Goal: Task Accomplishment & Management: Complete application form

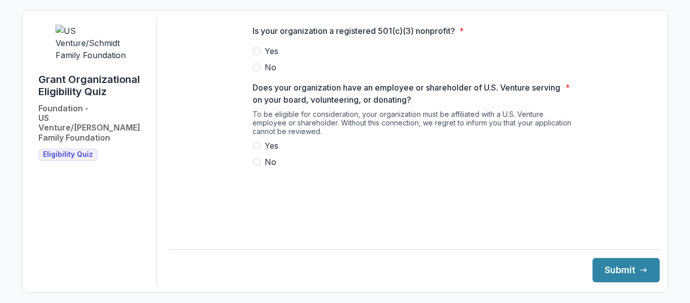
click at [273, 55] on span "Yes" at bounding box center [272, 51] width 14 height 12
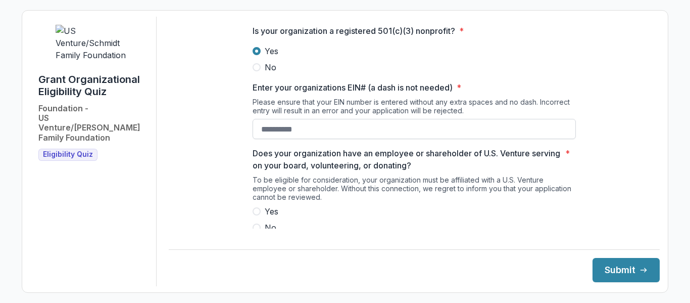
click at [296, 139] on input "Enter your organizations EIN# (a dash is not needed) *" at bounding box center [414, 129] width 323 height 20
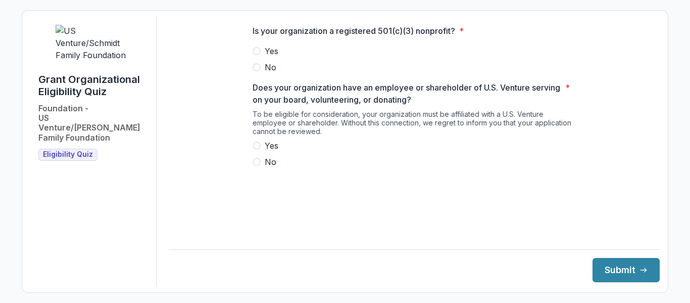
click at [281, 57] on label "Yes" at bounding box center [414, 51] width 323 height 12
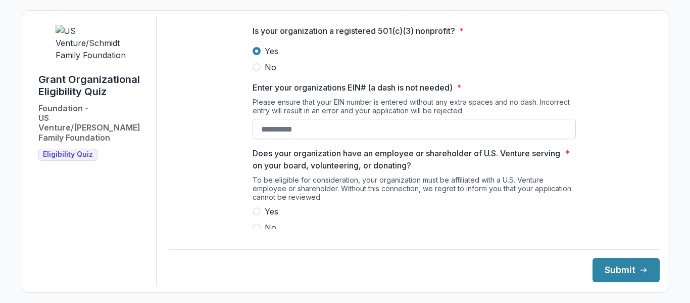
click at [276, 139] on input "Enter your organizations EIN# (a dash is not needed) *" at bounding box center [414, 129] width 323 height 20
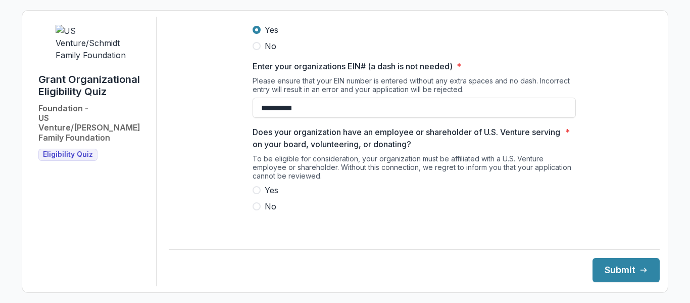
click at [268, 196] on span "Yes" at bounding box center [272, 190] width 14 height 12
type input "**********"
click at [595, 267] on button "Submit" at bounding box center [626, 270] width 67 height 24
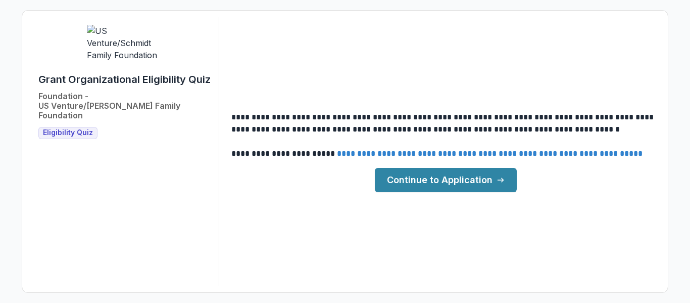
click at [482, 182] on link "Continue to Application" at bounding box center [446, 180] width 142 height 24
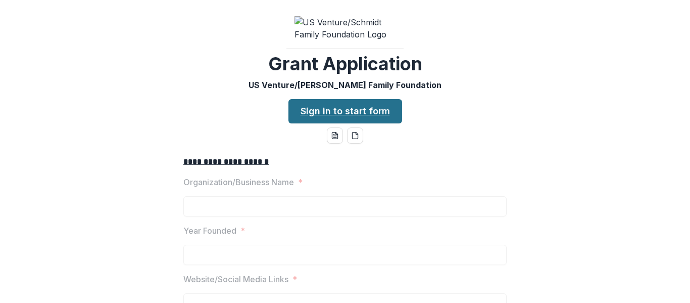
click at [351, 117] on link "Sign in to start form" at bounding box center [346, 111] width 114 height 24
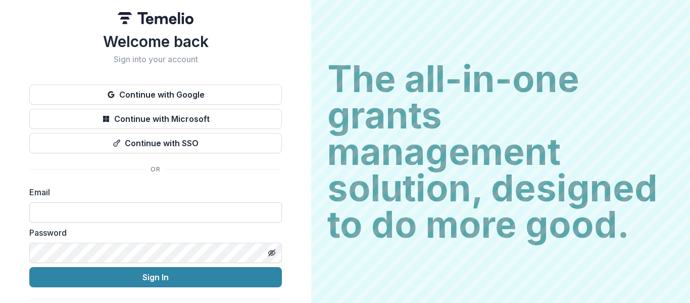
click at [163, 211] on input at bounding box center [155, 212] width 253 height 20
click at [160, 214] on input "*****" at bounding box center [155, 212] width 253 height 20
type input "**********"
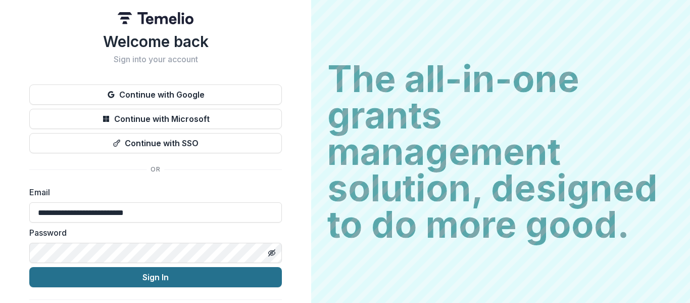
click at [208, 270] on button "Sign In" at bounding box center [155, 277] width 253 height 20
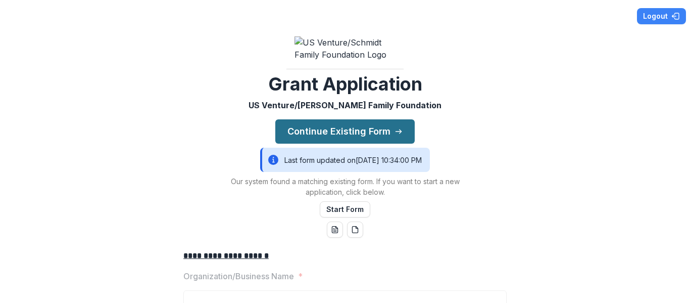
click at [333, 135] on button "Continue Existing Form" at bounding box center [344, 131] width 139 height 24
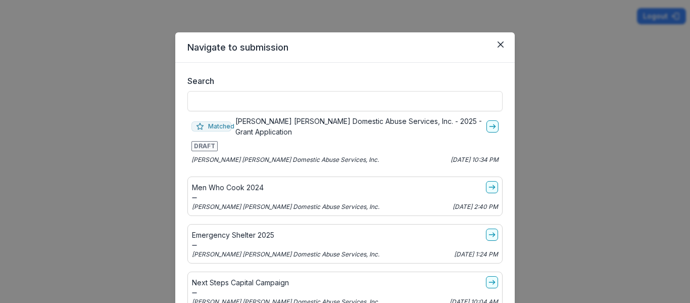
scroll to position [6, 0]
click at [494, 125] on polyline "go-to" at bounding box center [495, 126] width 2 height 4
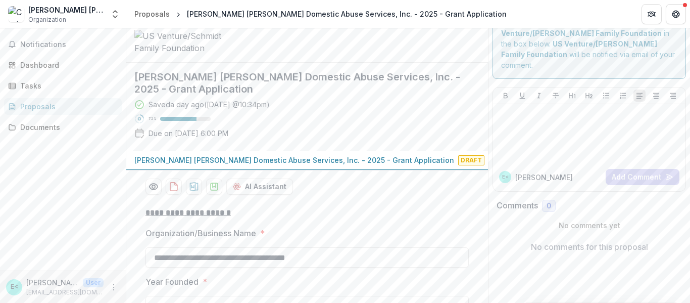
scroll to position [36, 0]
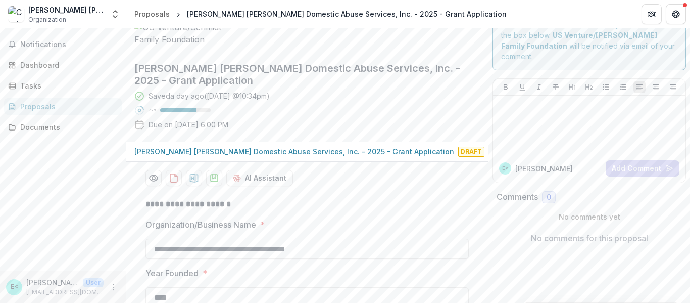
click at [383, 73] on h2 "[PERSON_NAME] [PERSON_NAME] Domestic Abuse Services, Inc. - 2025 - Grant Applic…" at bounding box center [298, 74] width 329 height 24
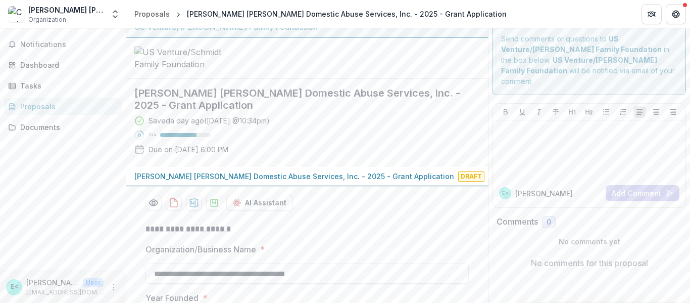
scroll to position [0, 0]
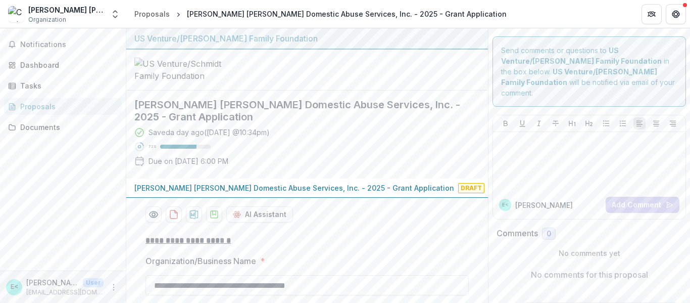
click at [276, 113] on h2 "[PERSON_NAME] [PERSON_NAME] Domestic Abuse Services, Inc. - 2025 - Grant Applic…" at bounding box center [298, 111] width 329 height 24
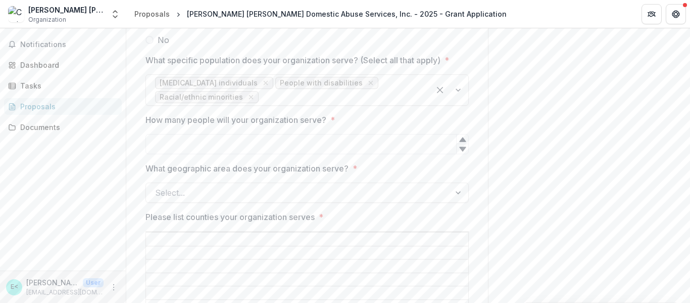
scroll to position [1720, 0]
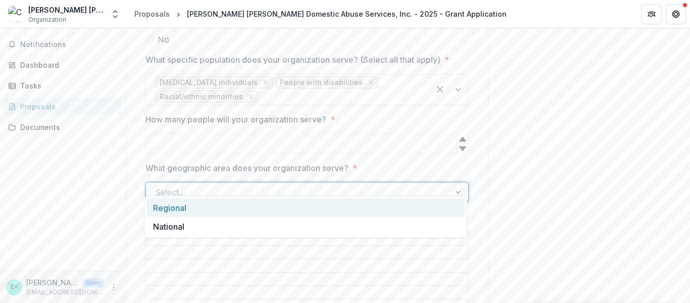
click at [355, 185] on div at bounding box center [298, 192] width 286 height 14
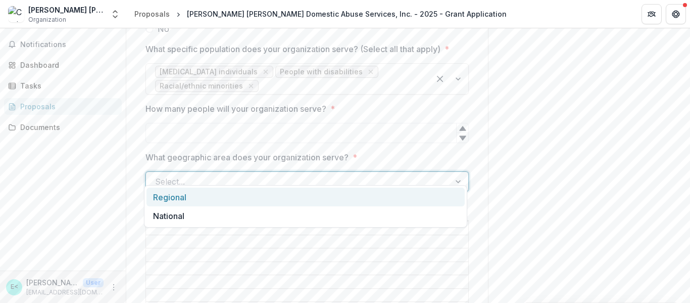
scroll to position [1731, 0]
click at [355, 193] on div "Regional" at bounding box center [306, 196] width 318 height 19
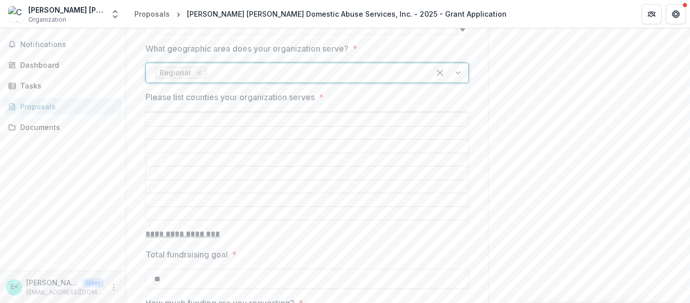
scroll to position [1840, 0]
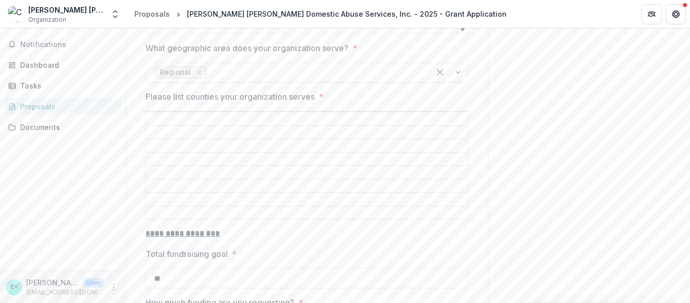
click at [343, 113] on input "Please list counties your organization serves *" at bounding box center [307, 119] width 322 height 12
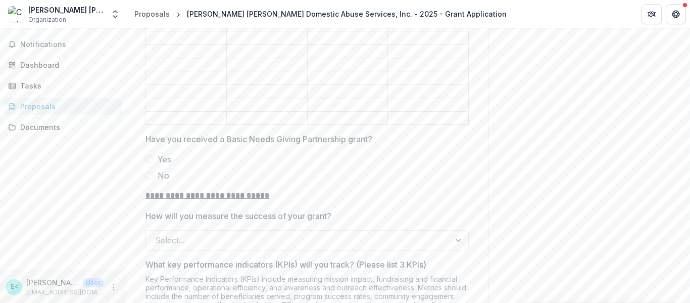
scroll to position [2543, 0]
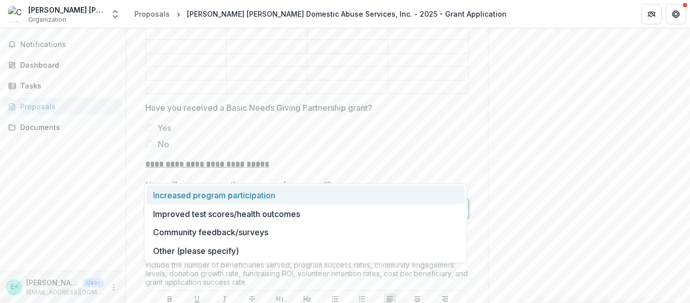
click at [328, 202] on div at bounding box center [298, 209] width 286 height 14
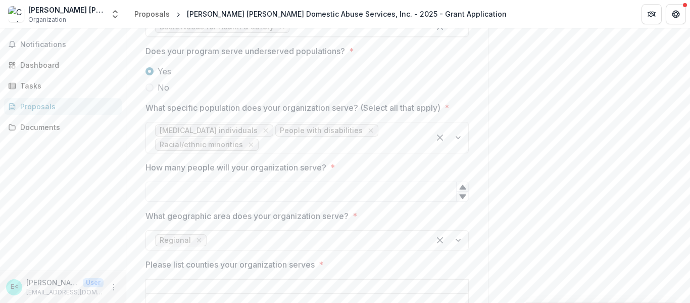
scroll to position [1671, 0]
click at [274, 281] on input "Please list counties your organization serves *" at bounding box center [307, 287] width 322 height 12
type input "**********"
click at [499, 189] on div "Send comments or questions to US Venture/[PERSON_NAME] Family Foundation in the…" at bounding box center [589, 219] width 202 height 3725
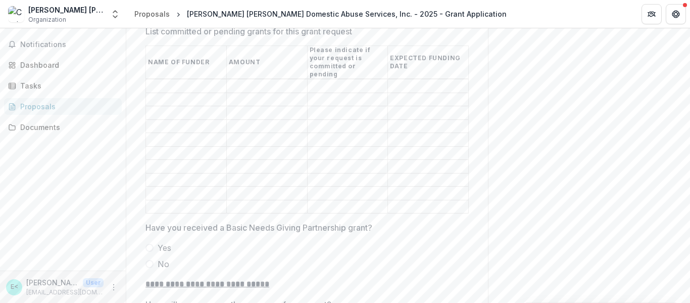
scroll to position [2494, 0]
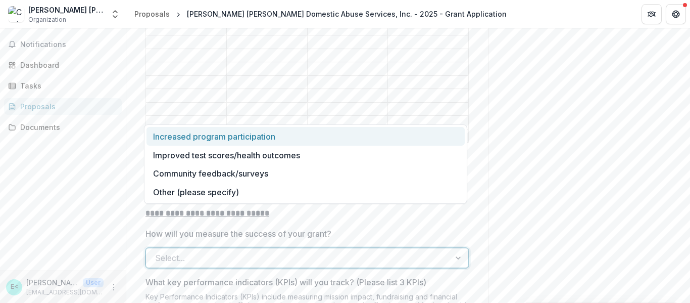
click at [329, 251] on div at bounding box center [298, 258] width 286 height 14
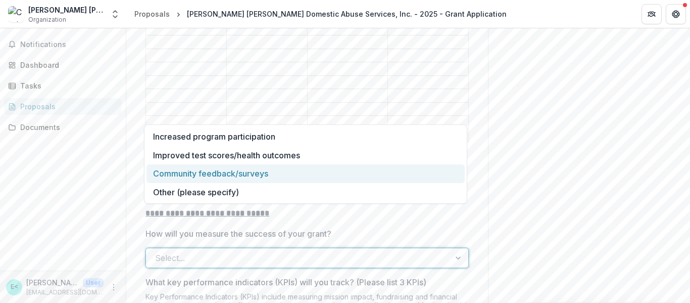
click at [323, 169] on div "Community feedback/surveys" at bounding box center [306, 173] width 318 height 19
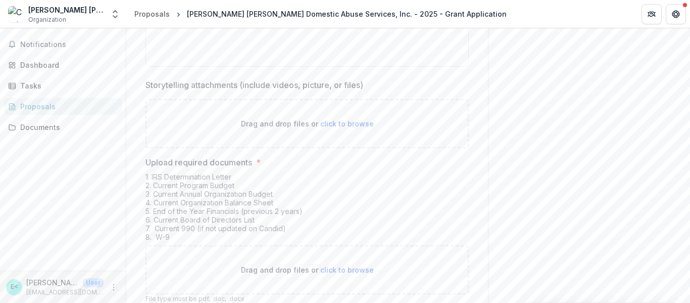
scroll to position [3410, 0]
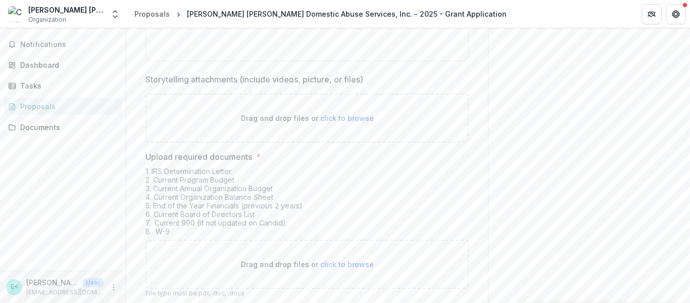
click at [341, 260] on span "click to browse" at bounding box center [347, 264] width 54 height 9
click at [335, 260] on span "click to browse" at bounding box center [347, 264] width 54 height 9
type input "**********"
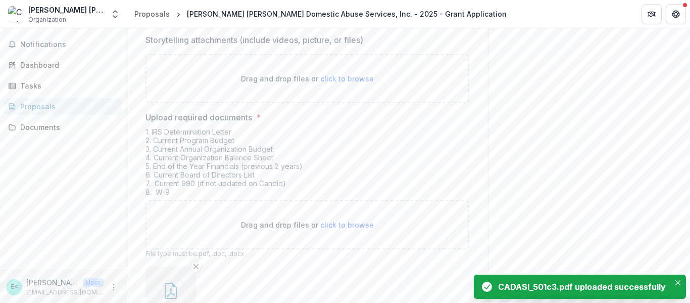
scroll to position [3450, 0]
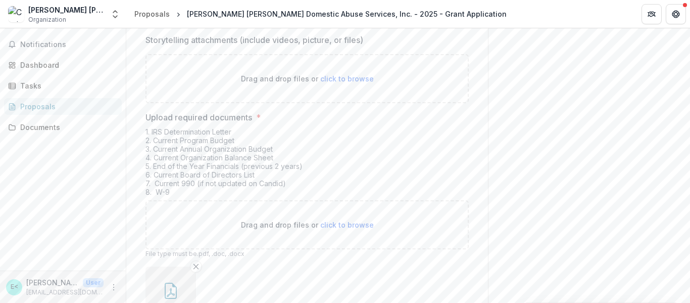
click at [342, 200] on div "Drag and drop files or click to browse" at bounding box center [307, 224] width 323 height 49
type input "**********"
click at [343, 220] on span "click to browse" at bounding box center [347, 224] width 54 height 9
click at [344, 220] on span "click to browse" at bounding box center [347, 224] width 54 height 9
type input "**********"
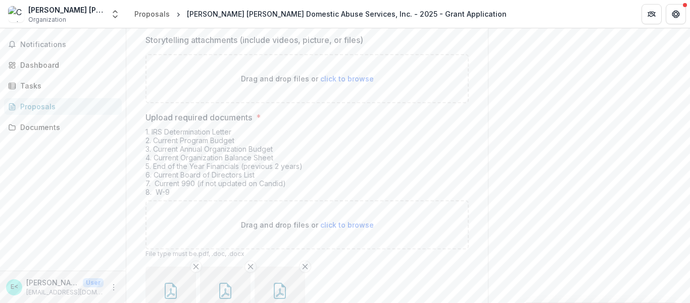
click at [332, 220] on span "click to browse" at bounding box center [347, 224] width 54 height 9
type input "**********"
